Goal: Use online tool/utility: Utilize a website feature to perform a specific function

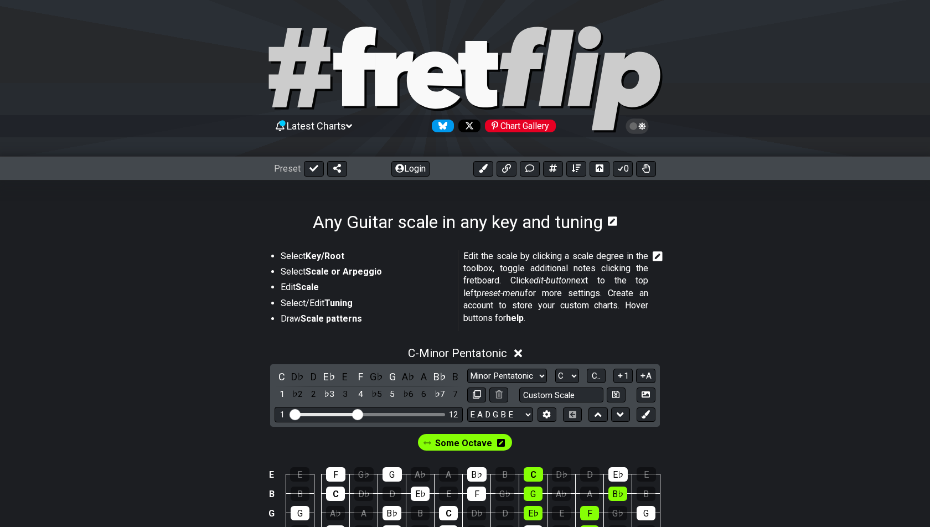
click at [317, 377] on div "D" at bounding box center [313, 376] width 14 height 15
click at [328, 375] on div "E♭" at bounding box center [329, 376] width 14 height 15
click at [343, 375] on div "E" at bounding box center [345, 376] width 14 height 15
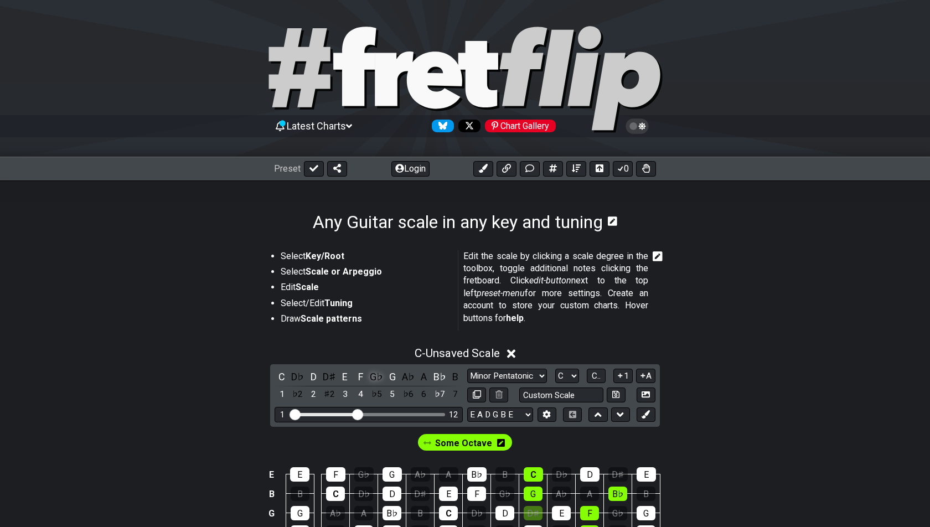
click at [380, 377] on div "G♭" at bounding box center [376, 376] width 14 height 15
click at [433, 375] on div "B♭" at bounding box center [440, 376] width 14 height 15
click at [427, 375] on div "A" at bounding box center [424, 376] width 14 height 15
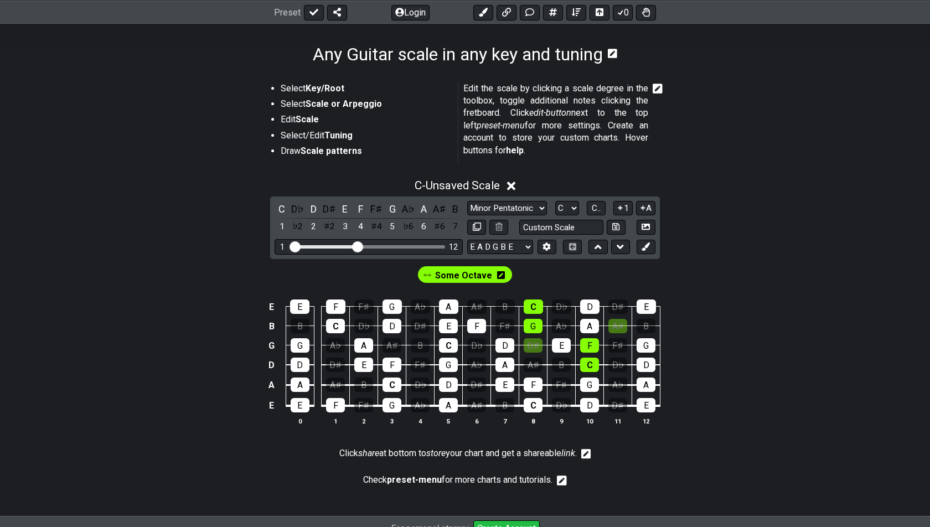
scroll to position [169, 0]
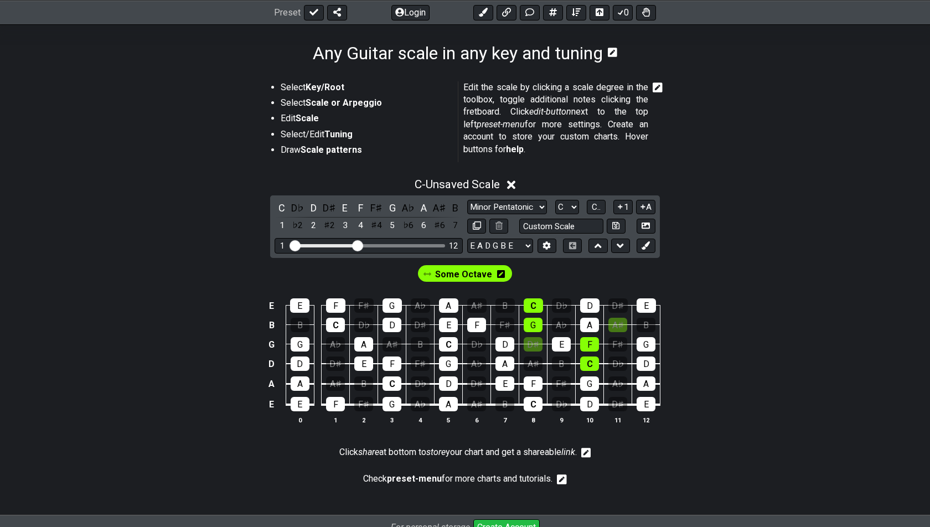
click at [503, 271] on div "Some Octave" at bounding box center [465, 273] width 94 height 17
click at [500, 271] on icon at bounding box center [501, 274] width 8 height 8
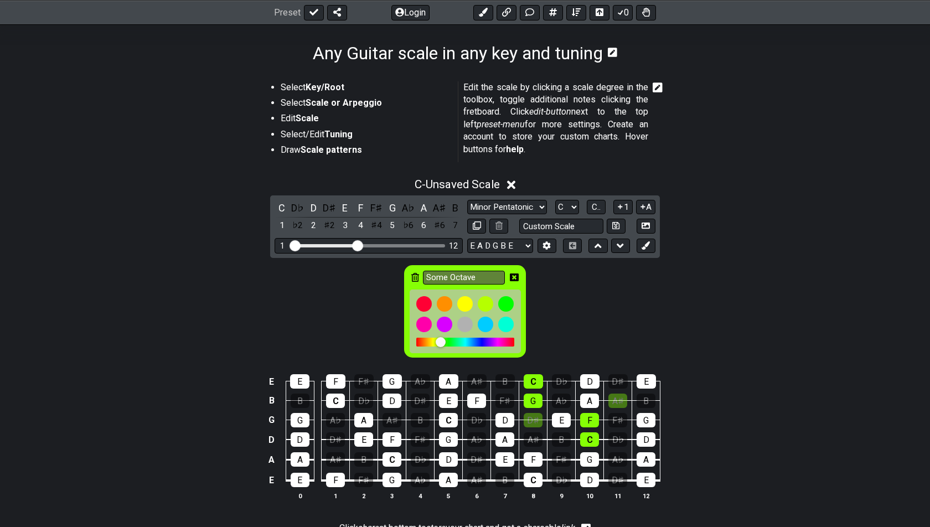
click at [414, 273] on icon at bounding box center [415, 277] width 8 height 9
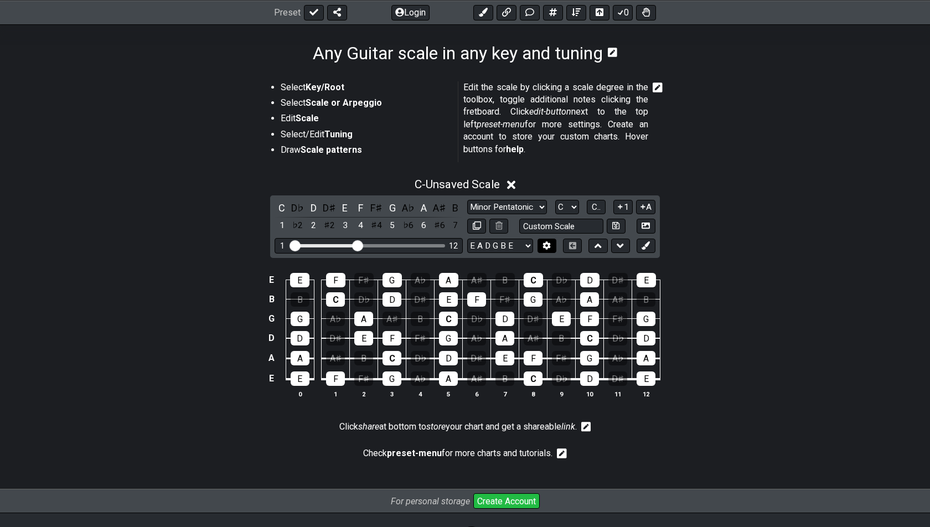
click at [544, 244] on icon at bounding box center [547, 245] width 8 height 8
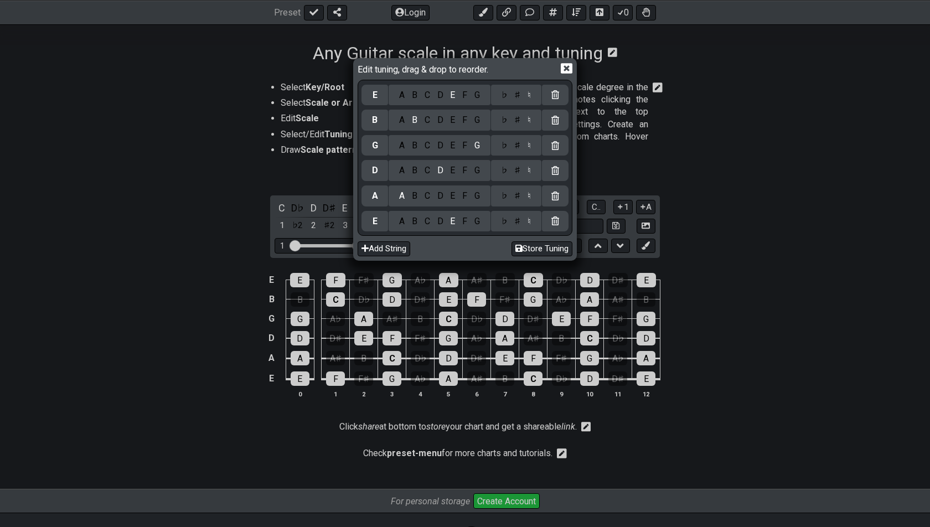
click at [434, 116] on div "D" at bounding box center [440, 120] width 13 height 12
click at [430, 116] on div "C" at bounding box center [427, 120] width 13 height 12
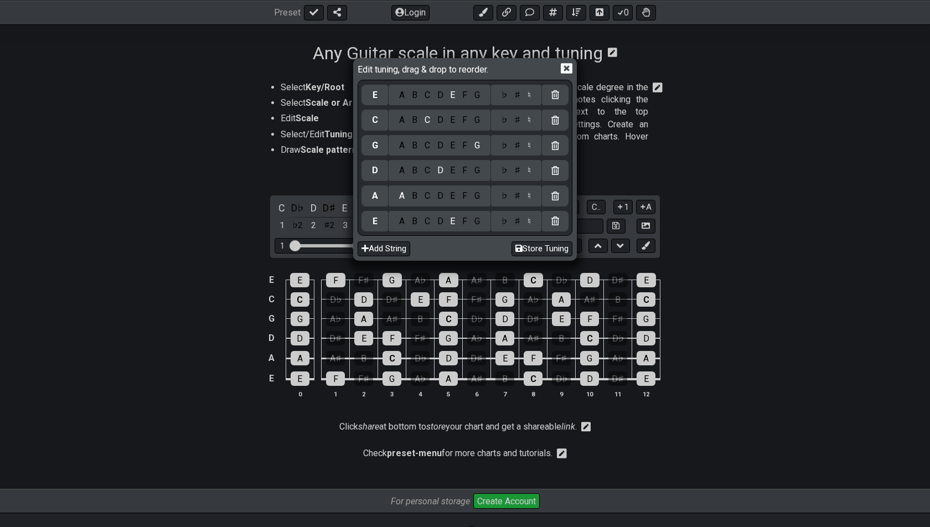
click at [463, 95] on div "F" at bounding box center [465, 95] width 12 height 12
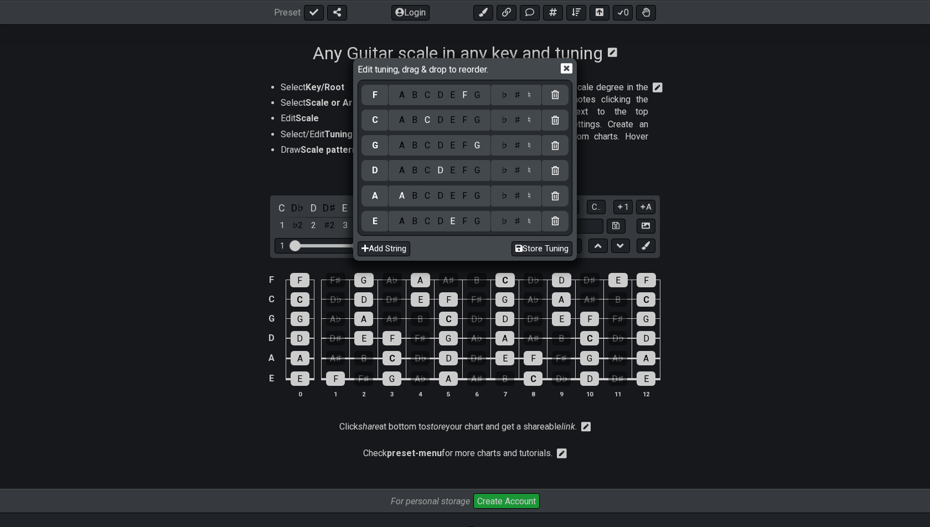
click at [570, 67] on icon at bounding box center [567, 69] width 12 height 12
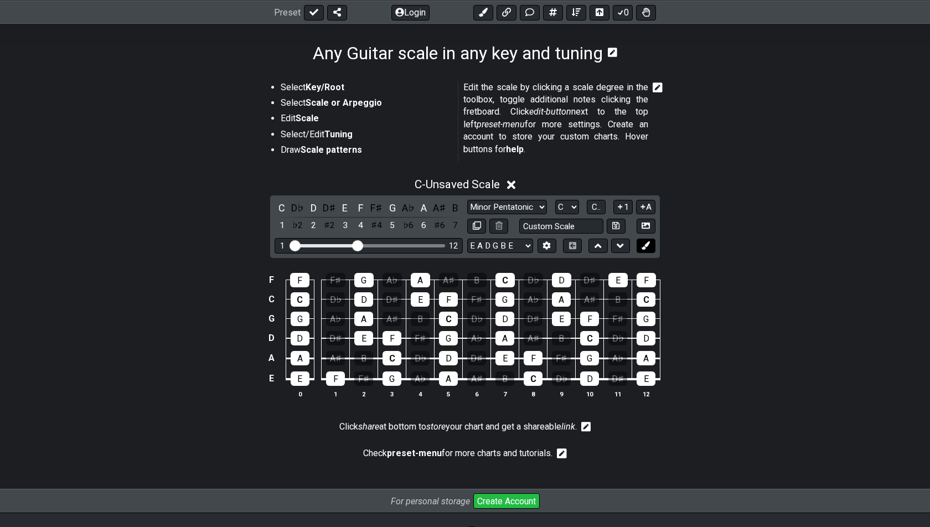
click at [644, 241] on icon at bounding box center [646, 245] width 8 height 8
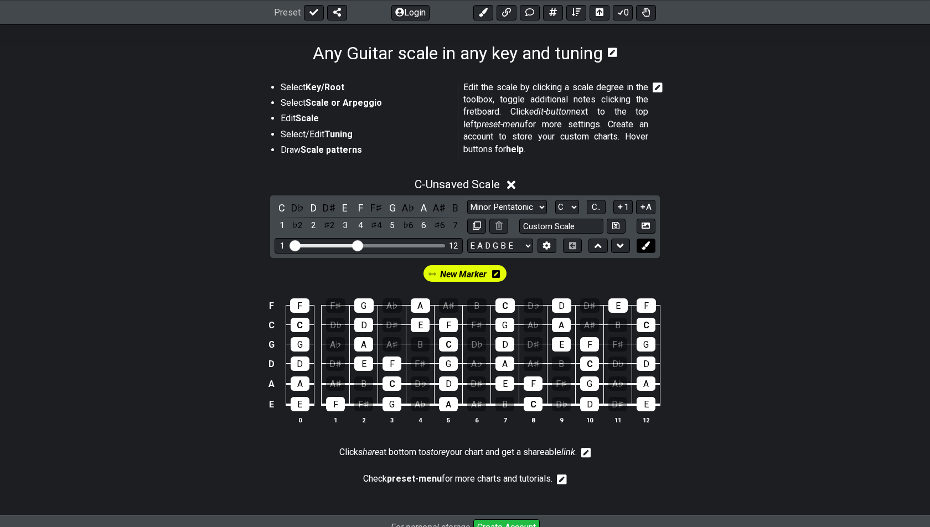
click at [644, 241] on icon at bounding box center [646, 245] width 8 height 8
click at [317, 203] on div "D" at bounding box center [313, 207] width 14 height 15
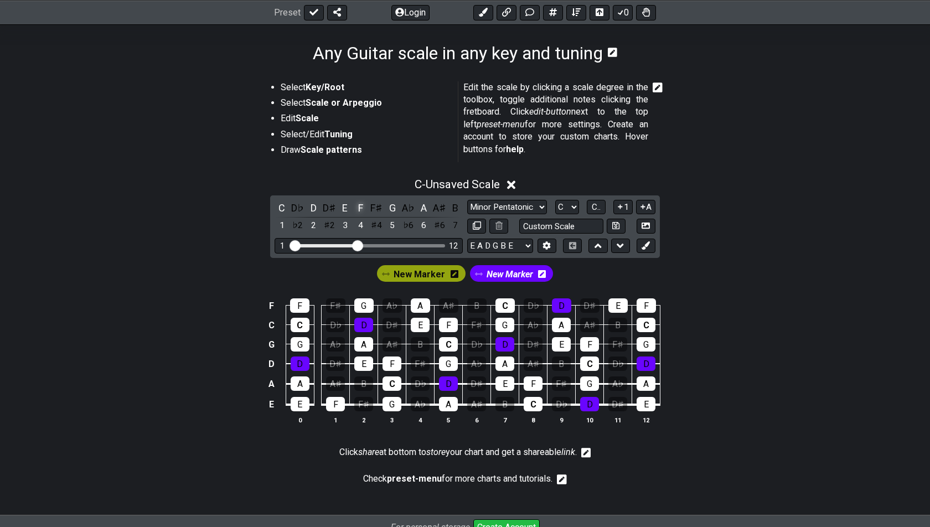
click at [356, 202] on div "F" at bounding box center [361, 207] width 14 height 15
click at [427, 205] on div "A" at bounding box center [424, 207] width 14 height 15
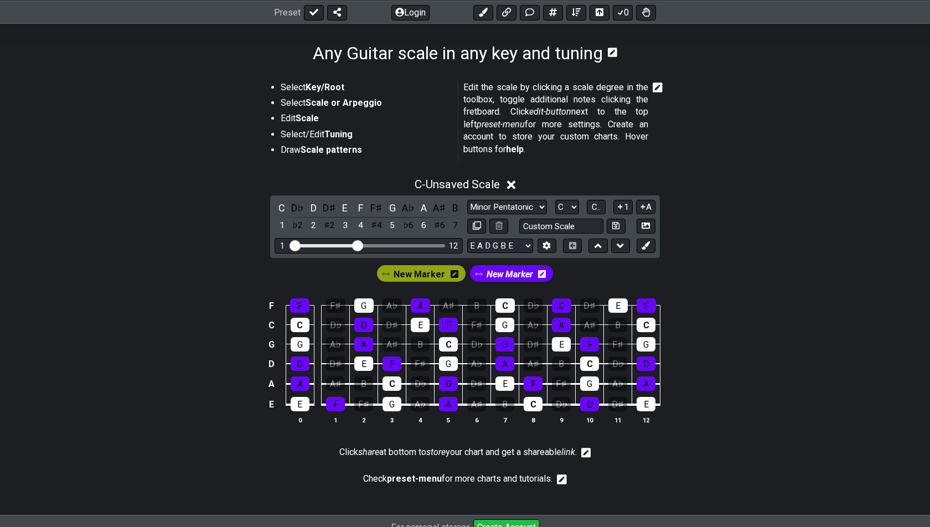
click at [408, 267] on span "New Marker" at bounding box center [420, 274] width 52 height 16
click at [280, 203] on div "C" at bounding box center [282, 207] width 14 height 15
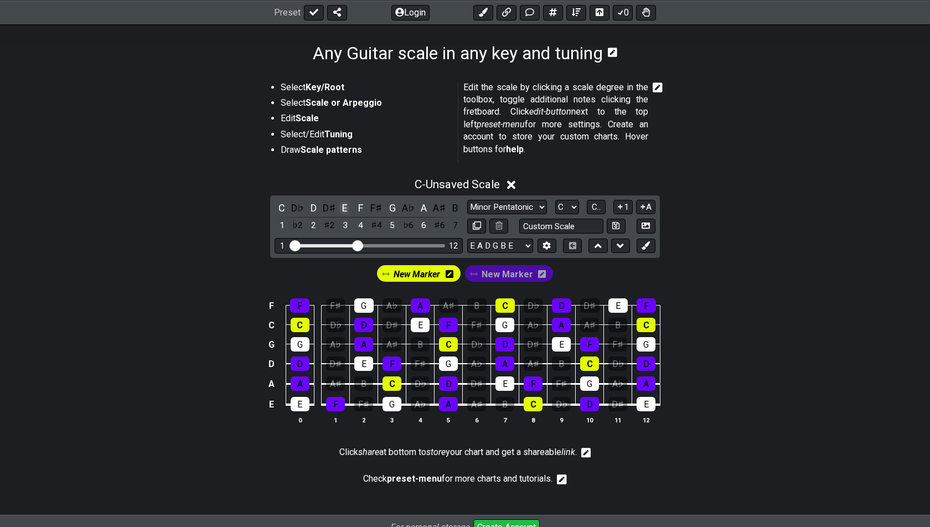
click at [347, 204] on div "E" at bounding box center [345, 207] width 14 height 15
click at [389, 202] on div "G" at bounding box center [392, 207] width 14 height 15
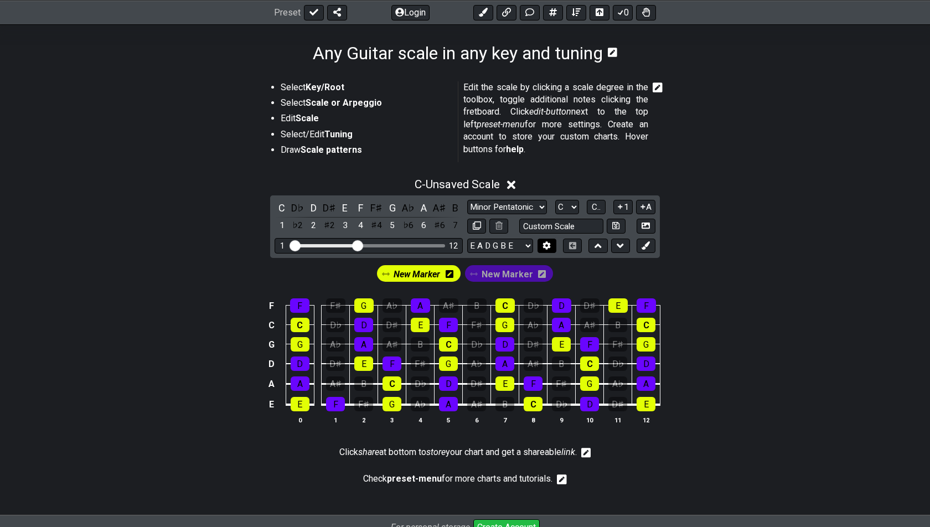
click at [541, 241] on button at bounding box center [547, 246] width 19 height 15
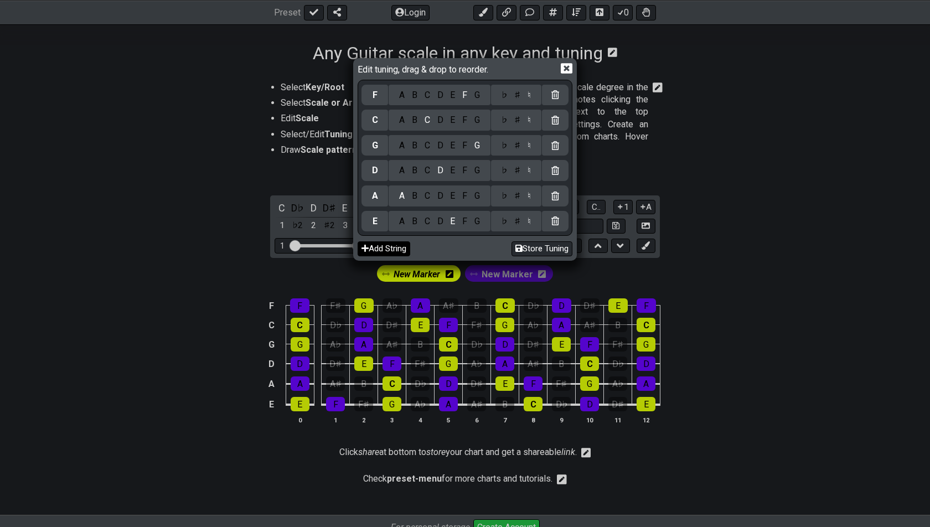
click at [365, 251] on icon at bounding box center [365, 248] width 7 height 8
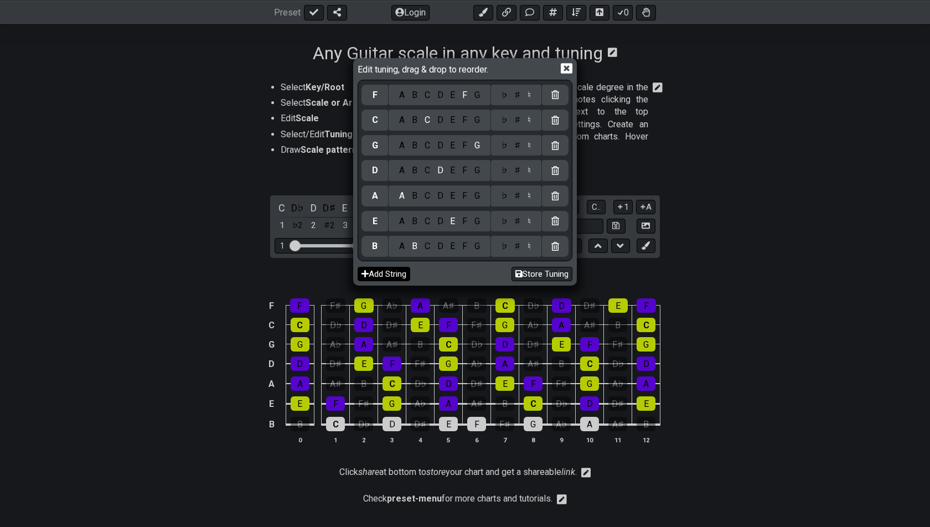
click at [365, 251] on div "B" at bounding box center [375, 246] width 27 height 21
click at [370, 270] on button "Add String" at bounding box center [384, 274] width 53 height 15
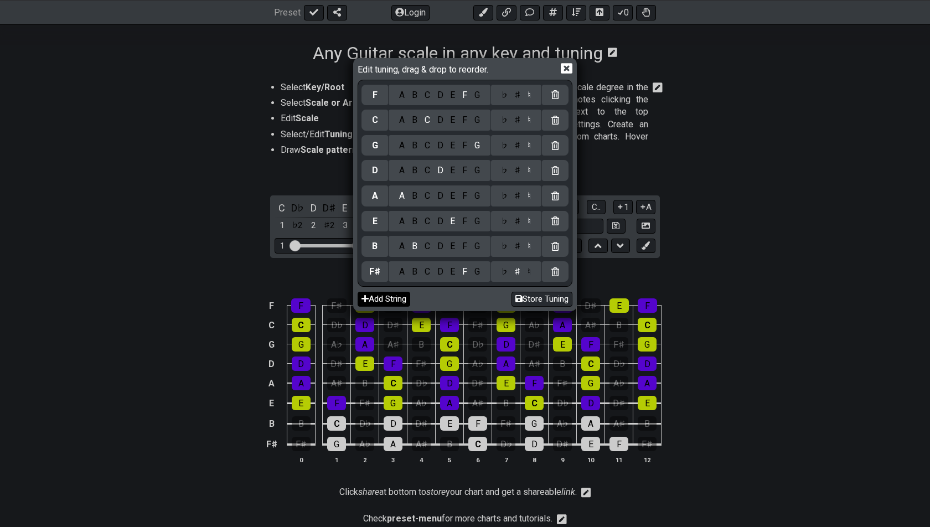
click at [366, 297] on button "Add String" at bounding box center [384, 299] width 53 height 15
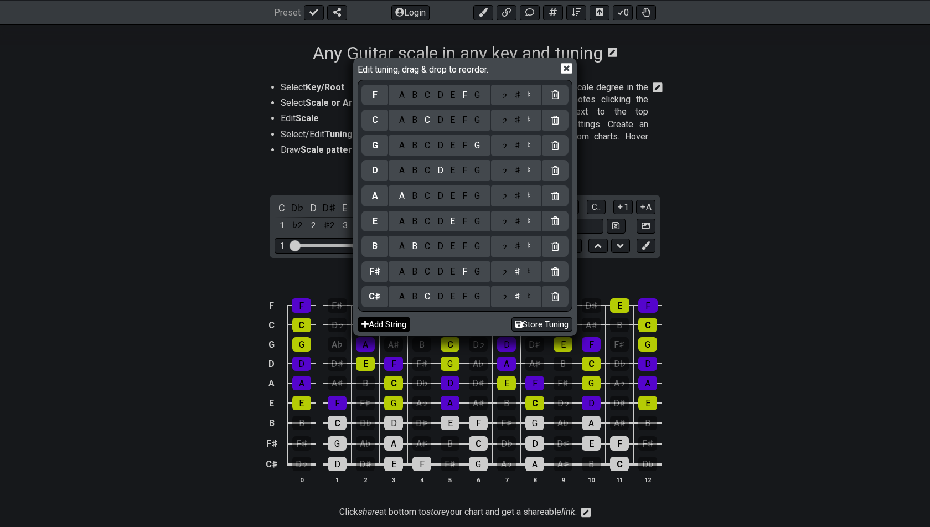
click at [367, 324] on button "Add String" at bounding box center [384, 324] width 53 height 15
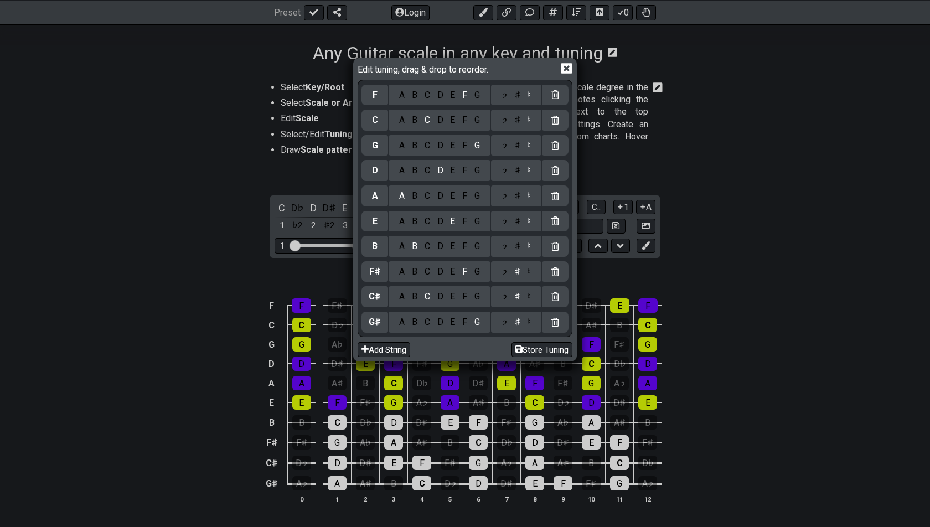
click at [106, 311] on div "Edit tuning, drag & drop to reorder. F A B C D E F G ♭ ♯ ♮ C A B C D E F G ♭ ♯ …" at bounding box center [465, 263] width 930 height 527
click at [571, 71] on icon at bounding box center [567, 68] width 12 height 11
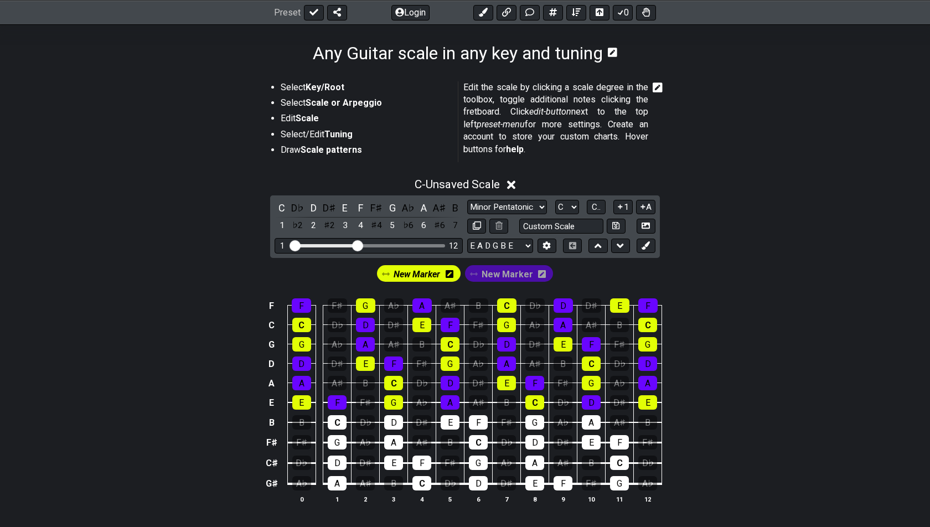
click at [425, 277] on span "New Marker" at bounding box center [417, 274] width 47 height 16
click at [285, 206] on div "C" at bounding box center [282, 207] width 14 height 15
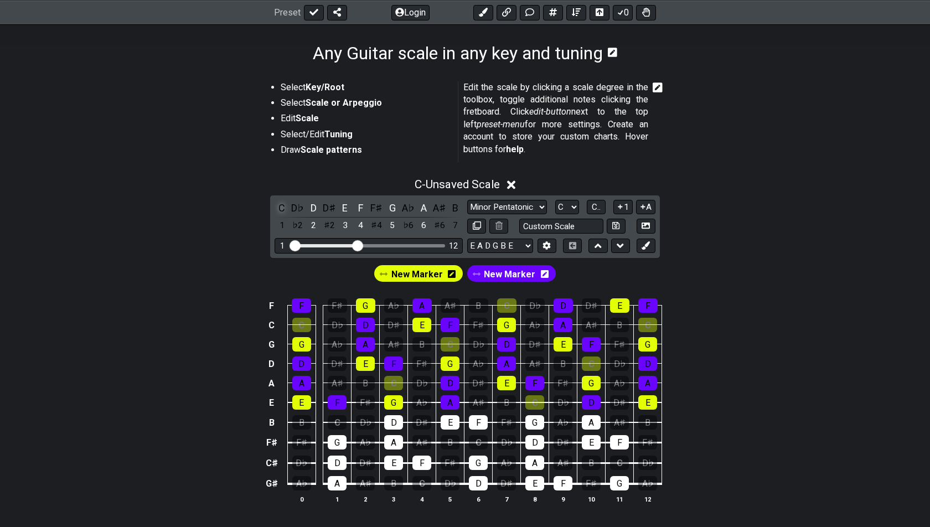
click at [285, 206] on div "C" at bounding box center [282, 207] width 14 height 15
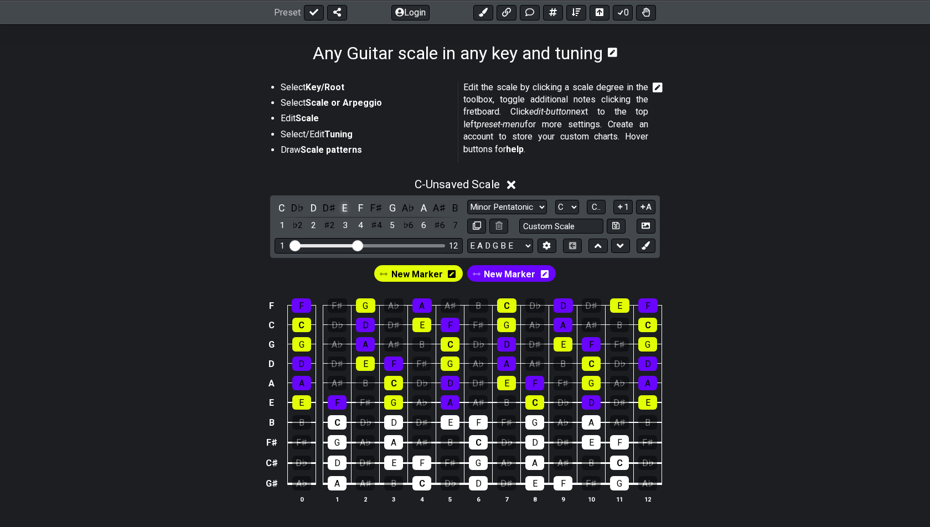
click at [344, 204] on div "E" at bounding box center [345, 207] width 14 height 15
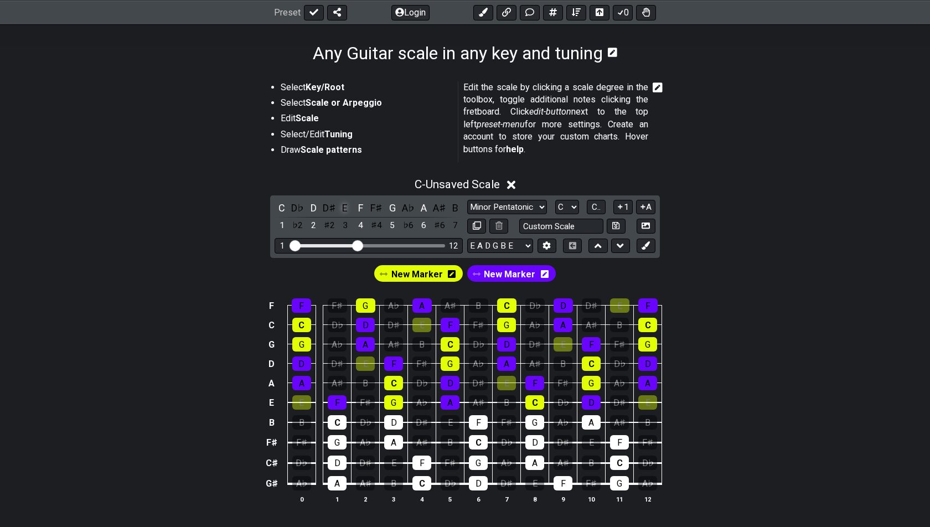
click at [344, 204] on div "E" at bounding box center [345, 207] width 14 height 15
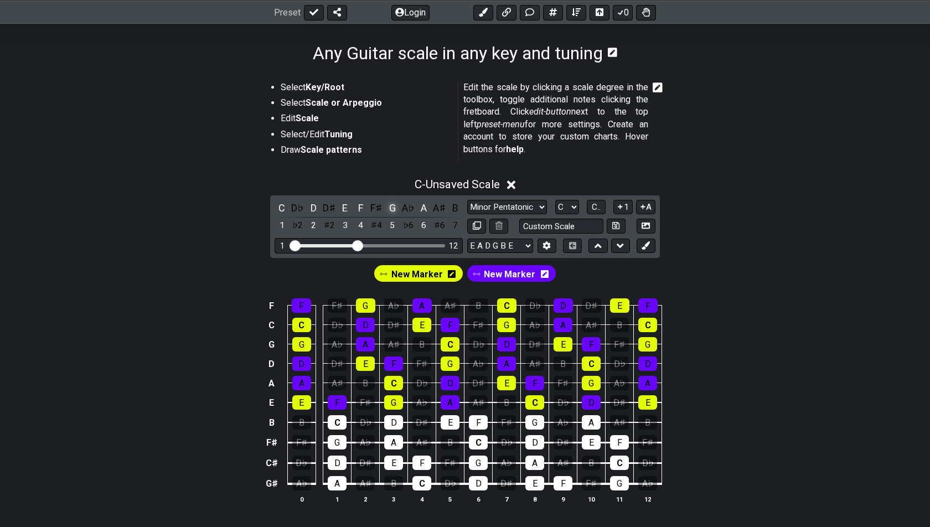
click at [394, 204] on div "G" at bounding box center [392, 207] width 14 height 15
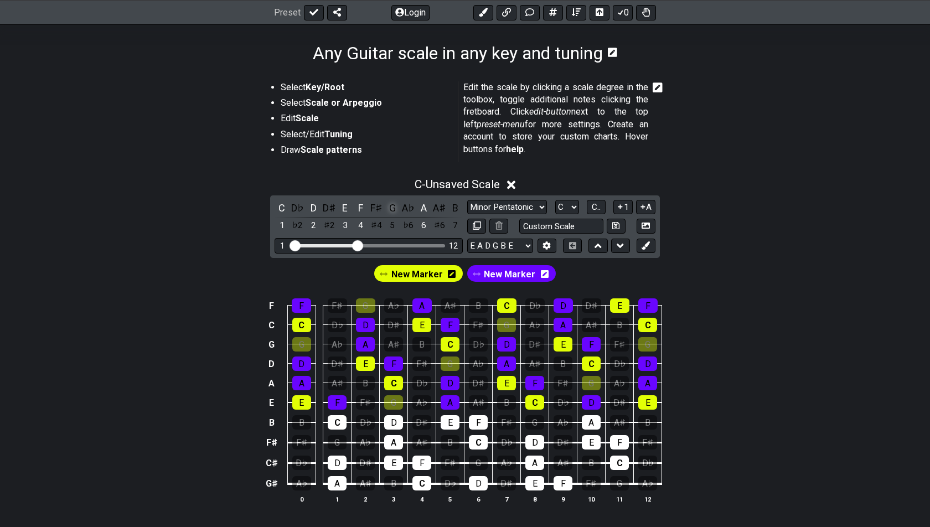
click at [394, 204] on div "G" at bounding box center [392, 207] width 14 height 15
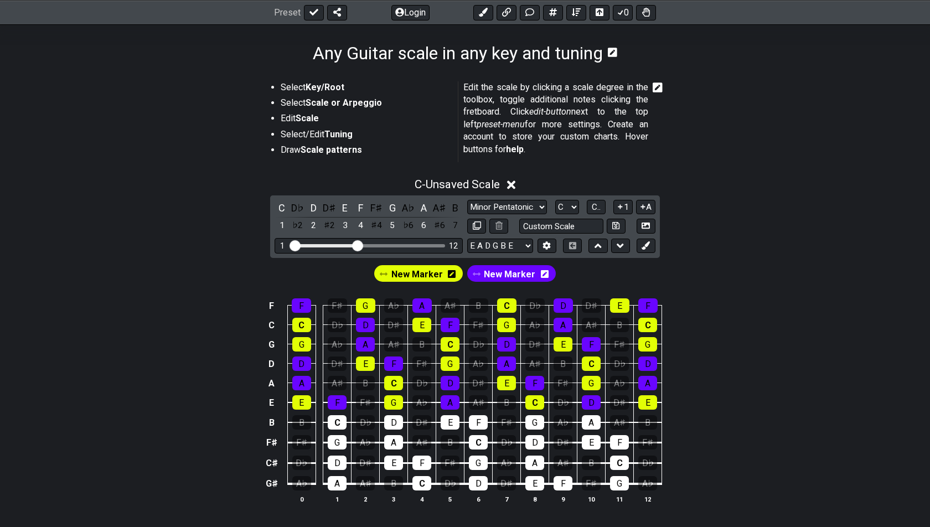
click at [508, 273] on span "New Marker" at bounding box center [510, 274] width 52 height 16
click at [359, 208] on div "F" at bounding box center [361, 207] width 14 height 15
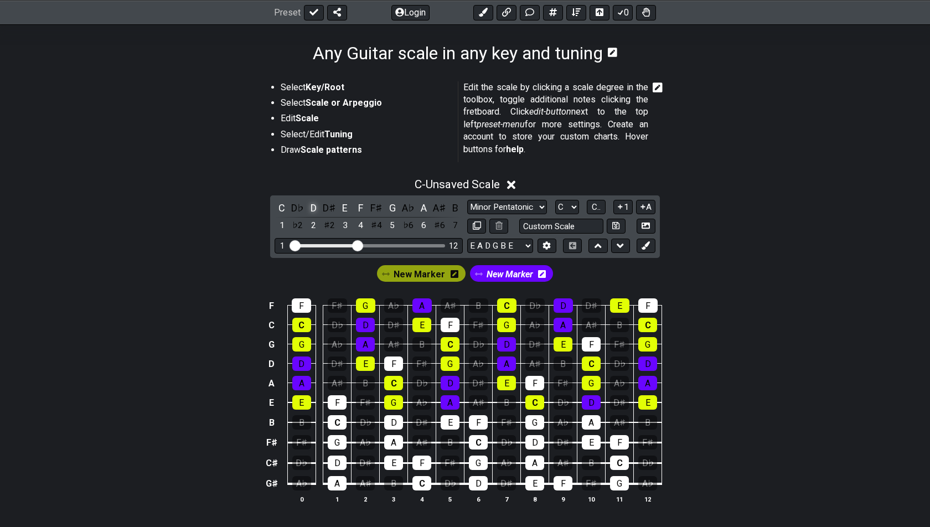
click at [307, 204] on div "D" at bounding box center [313, 207] width 14 height 15
click at [360, 207] on div "F" at bounding box center [361, 207] width 14 height 15
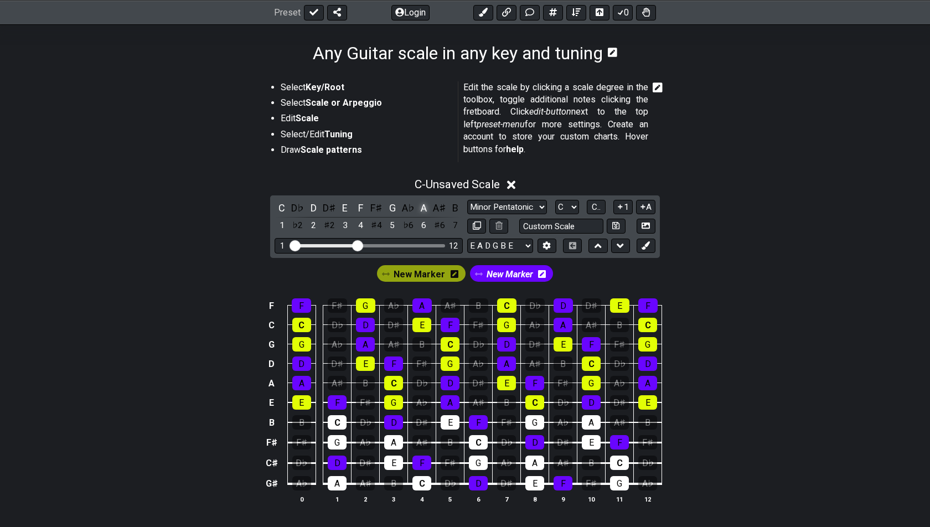
click at [425, 207] on div "A" at bounding box center [424, 207] width 14 height 15
click at [428, 279] on span "New Marker" at bounding box center [420, 274] width 52 height 16
click at [281, 209] on div "C" at bounding box center [282, 207] width 14 height 15
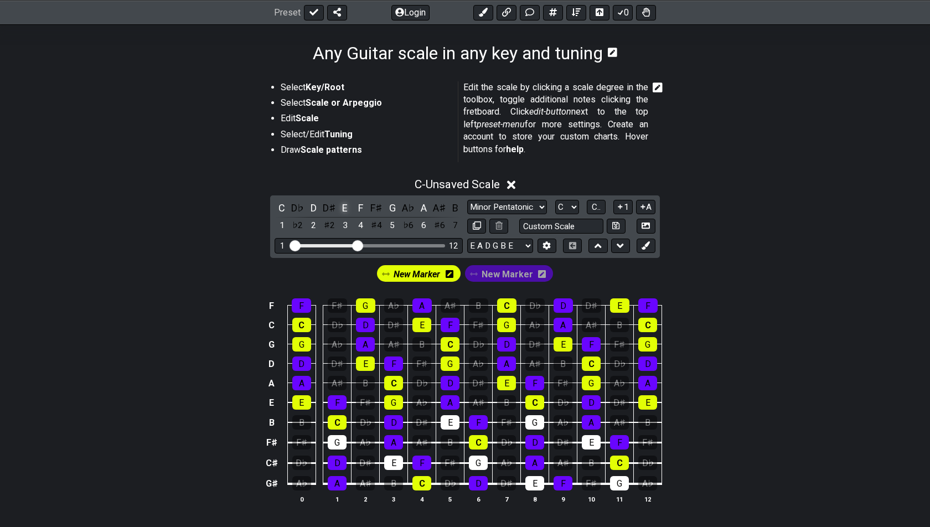
click at [345, 205] on div "E" at bounding box center [345, 207] width 14 height 15
click at [395, 205] on div "G" at bounding box center [392, 207] width 14 height 15
click at [205, 190] on div "C - Unsaved Scale" at bounding box center [465, 181] width 864 height 20
